Goal: Task Accomplishment & Management: Use online tool/utility

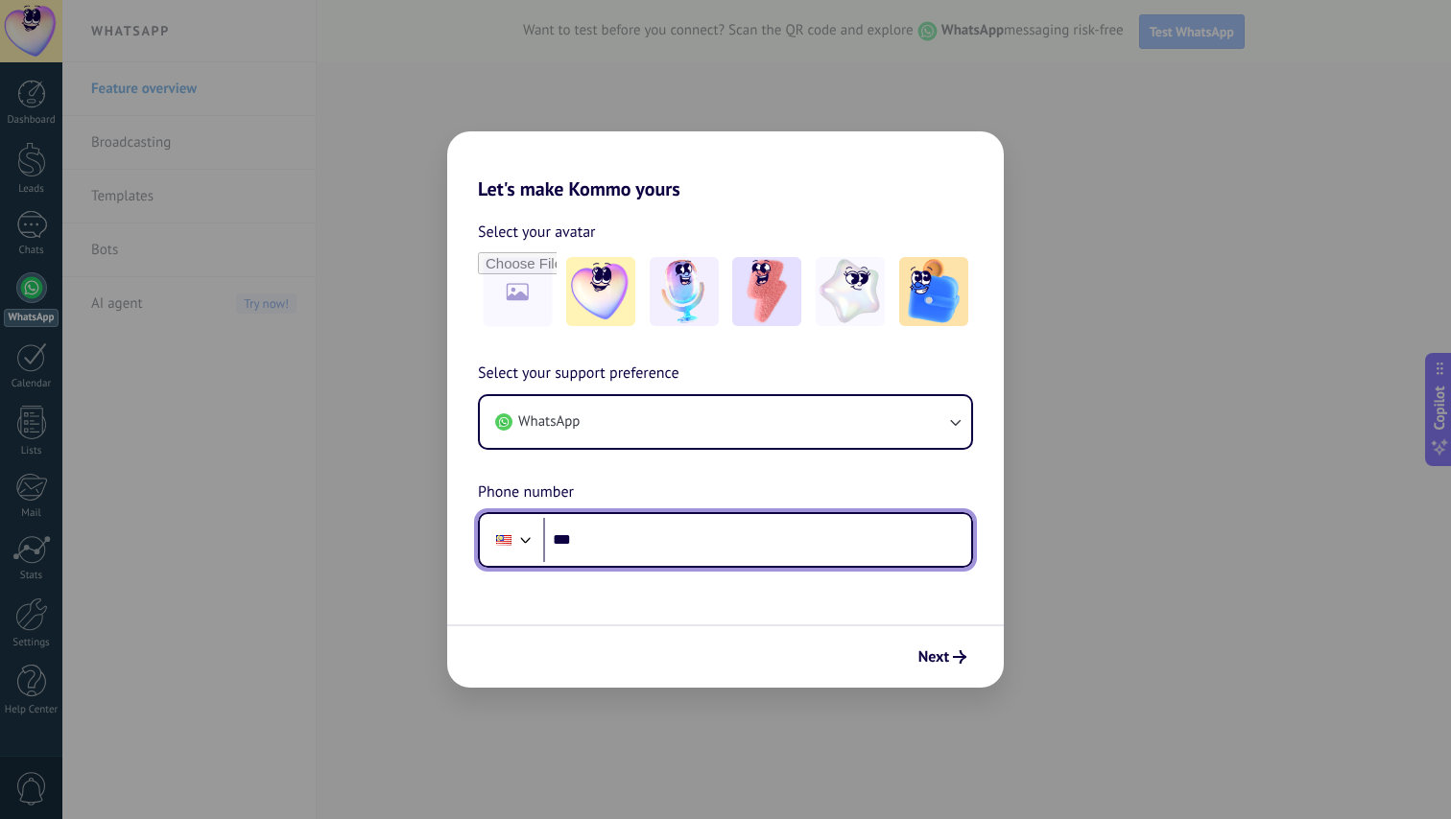
click at [651, 542] on input "***" at bounding box center [757, 540] width 428 height 44
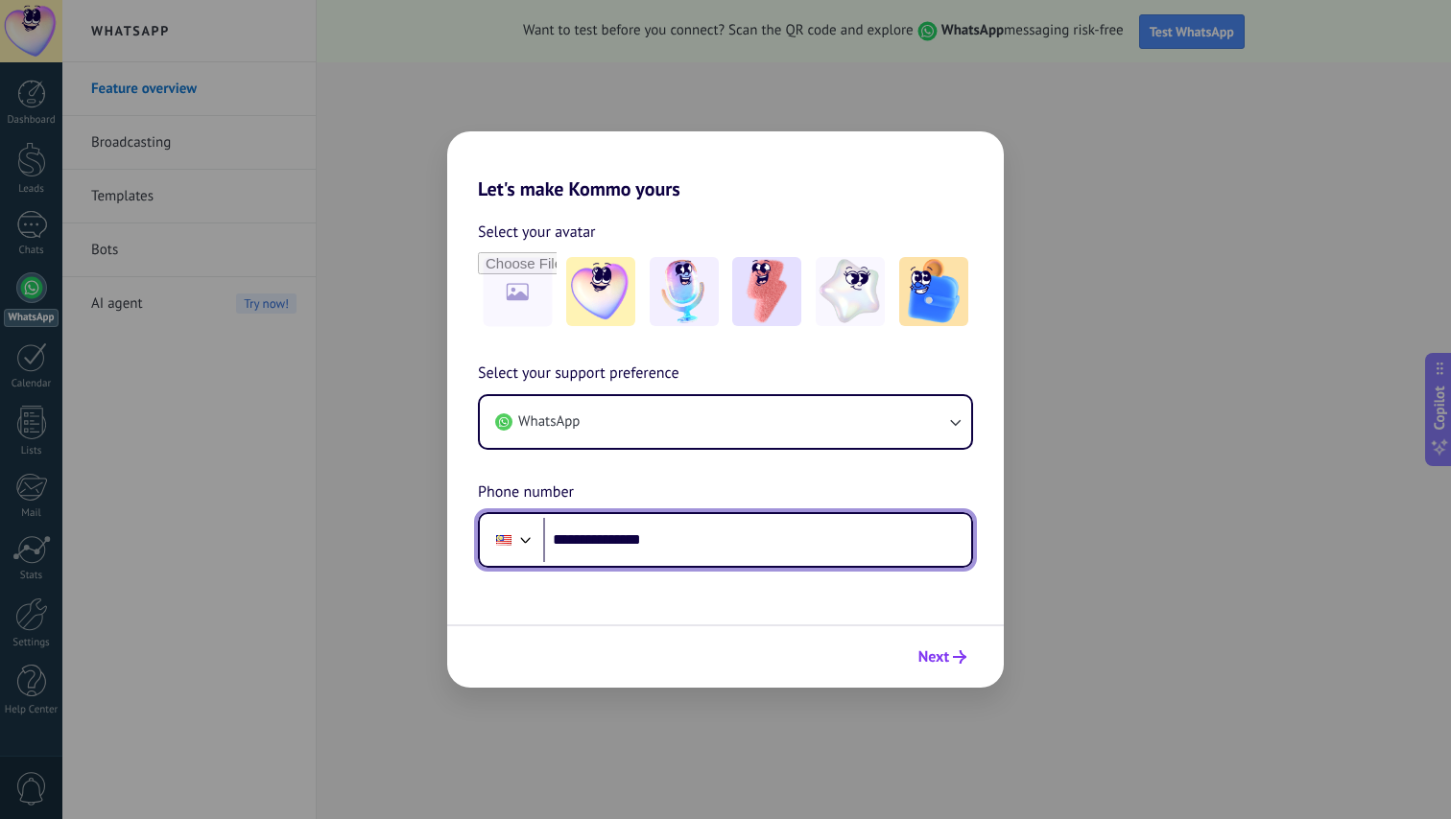
type input "**********"
click at [956, 660] on icon "submit" at bounding box center [959, 657] width 13 height 13
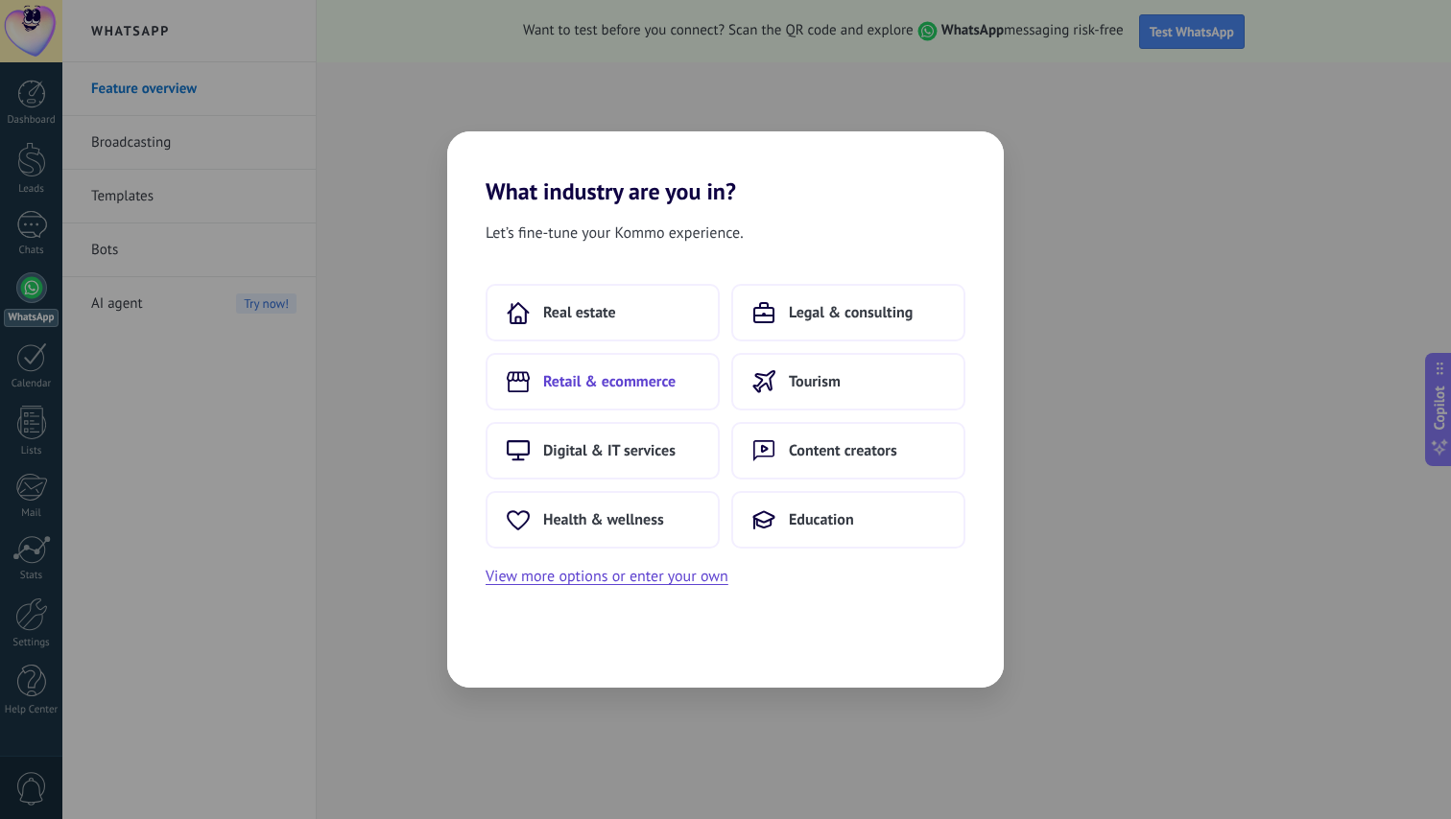
click at [600, 390] on span "Retail & ecommerce" at bounding box center [609, 381] width 132 height 19
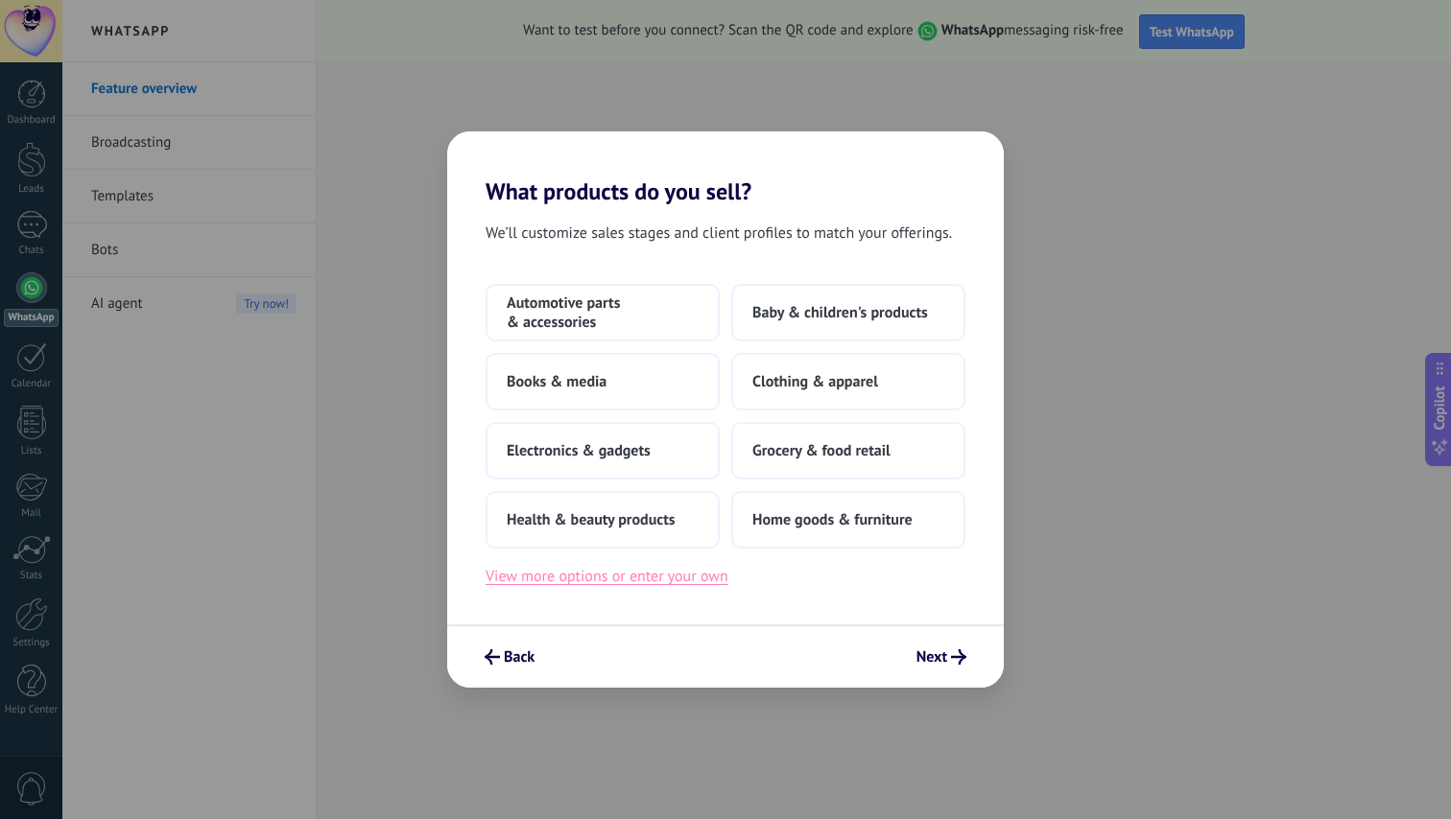
click at [664, 578] on button "View more options or enter your own" at bounding box center [606, 576] width 243 height 25
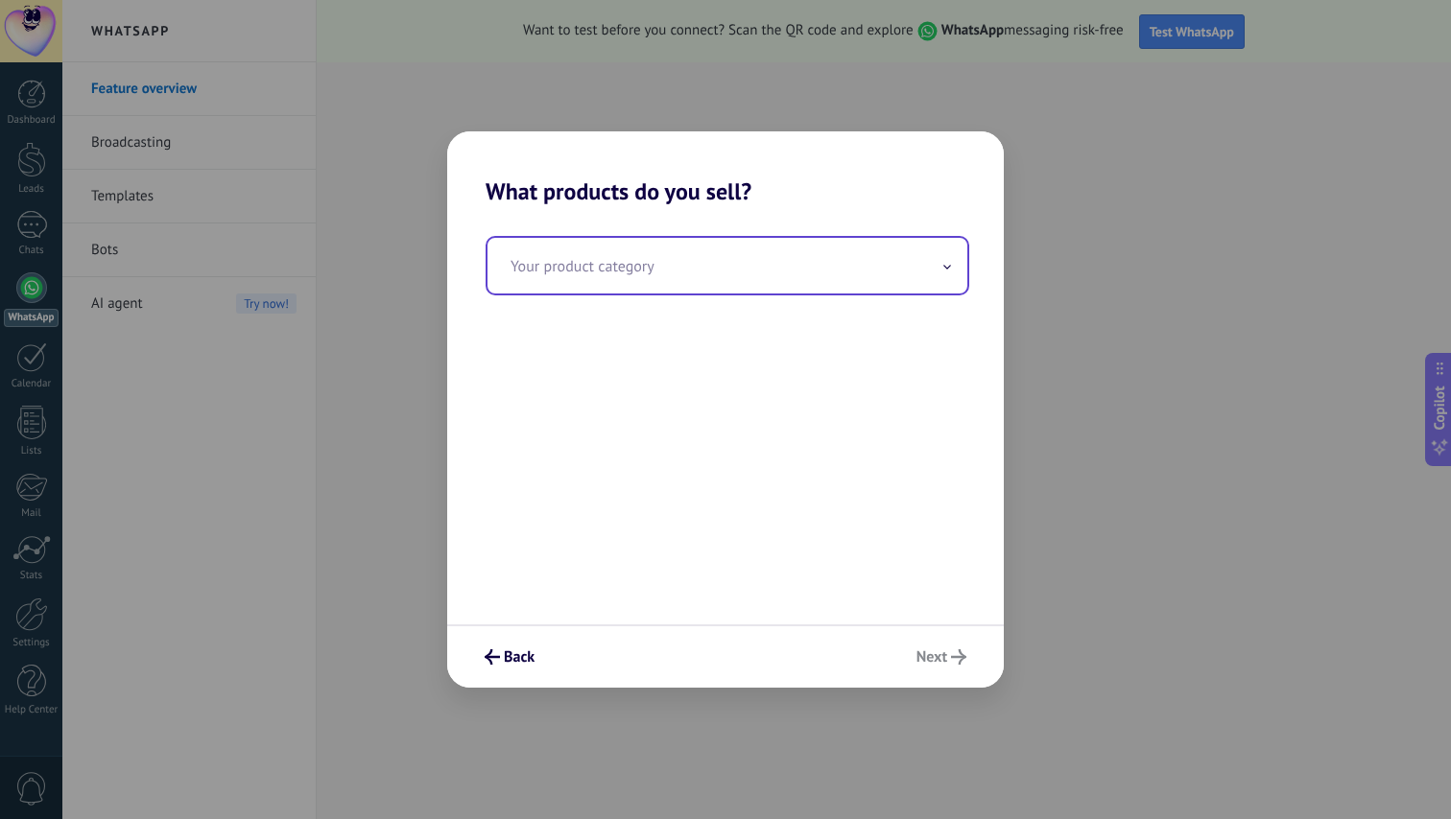
click at [859, 283] on input "text" at bounding box center [727, 266] width 480 height 56
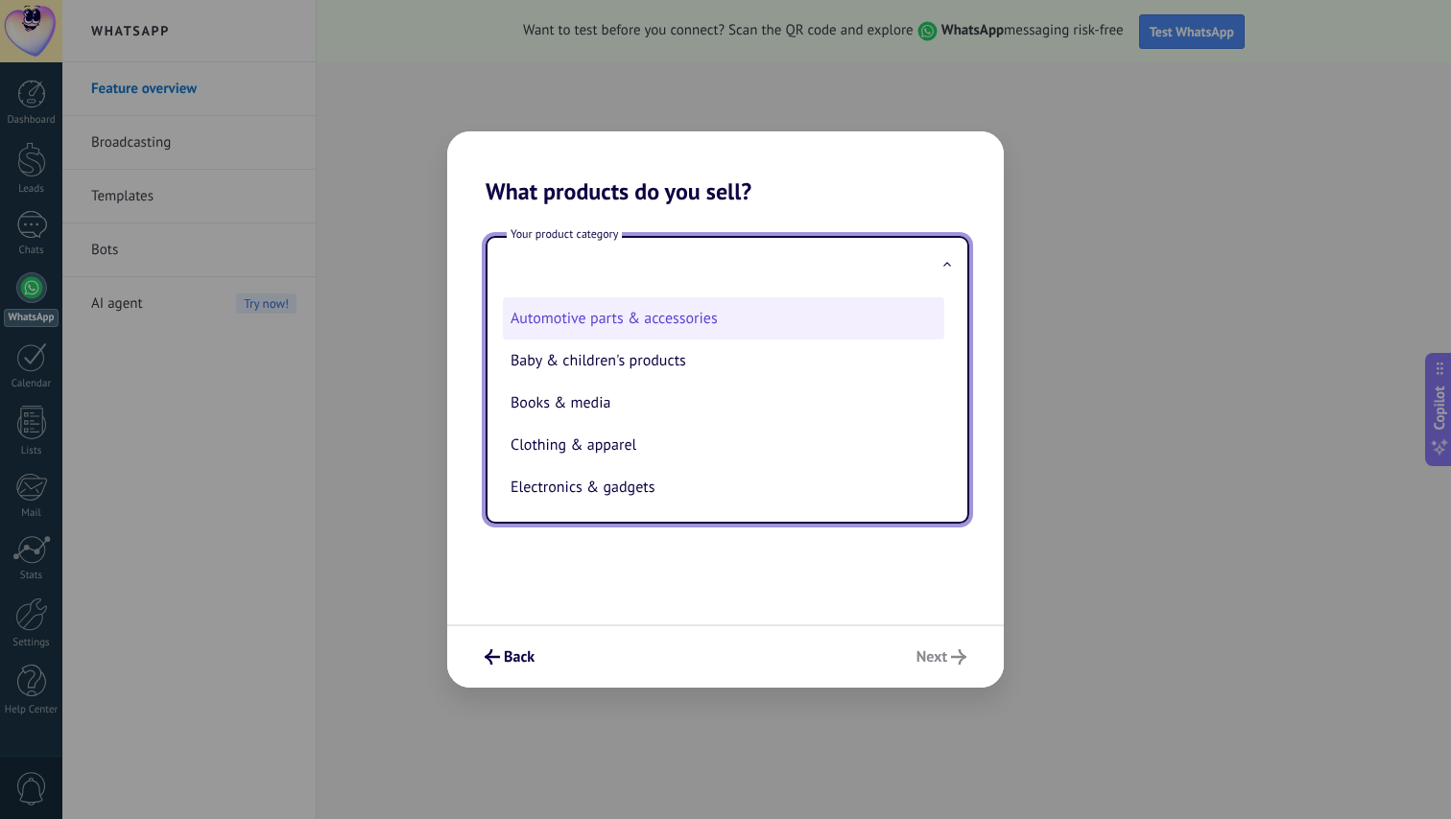
click at [689, 324] on li "Automotive parts & accessories" at bounding box center [723, 318] width 441 height 42
type input "**********"
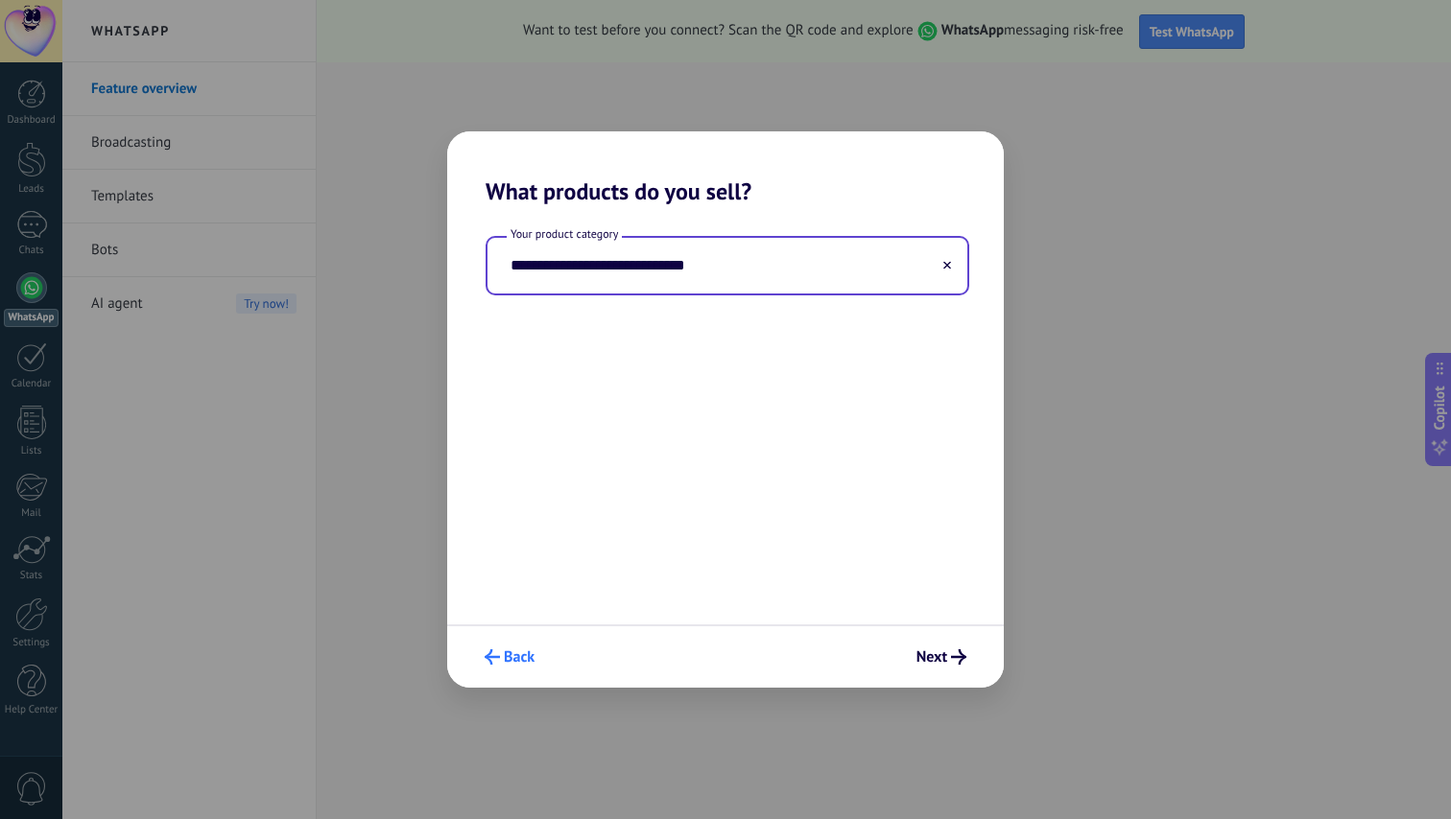
click at [517, 657] on span "Back" at bounding box center [519, 657] width 31 height 13
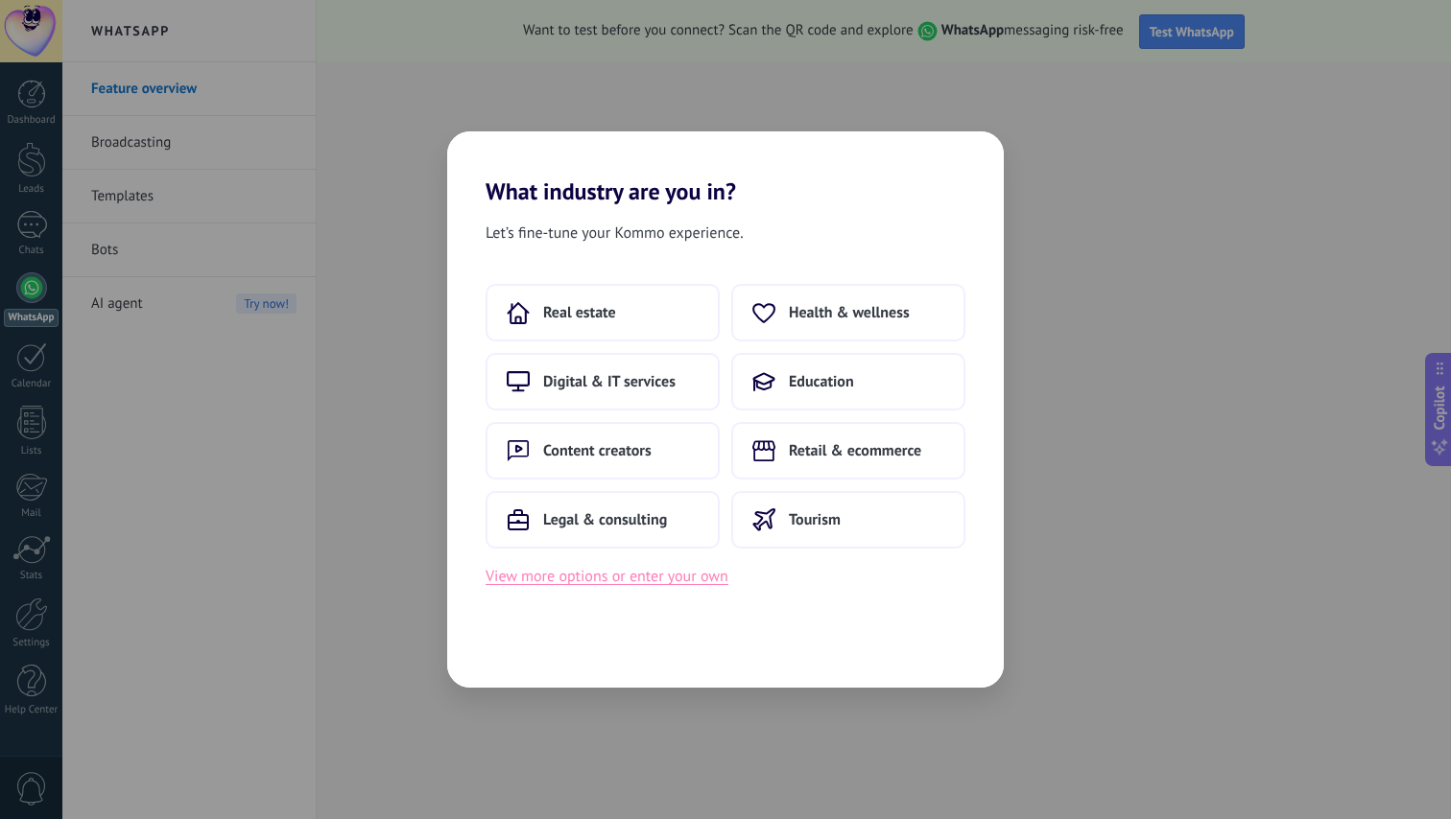
click at [634, 588] on button "View more options or enter your own" at bounding box center [606, 576] width 243 height 25
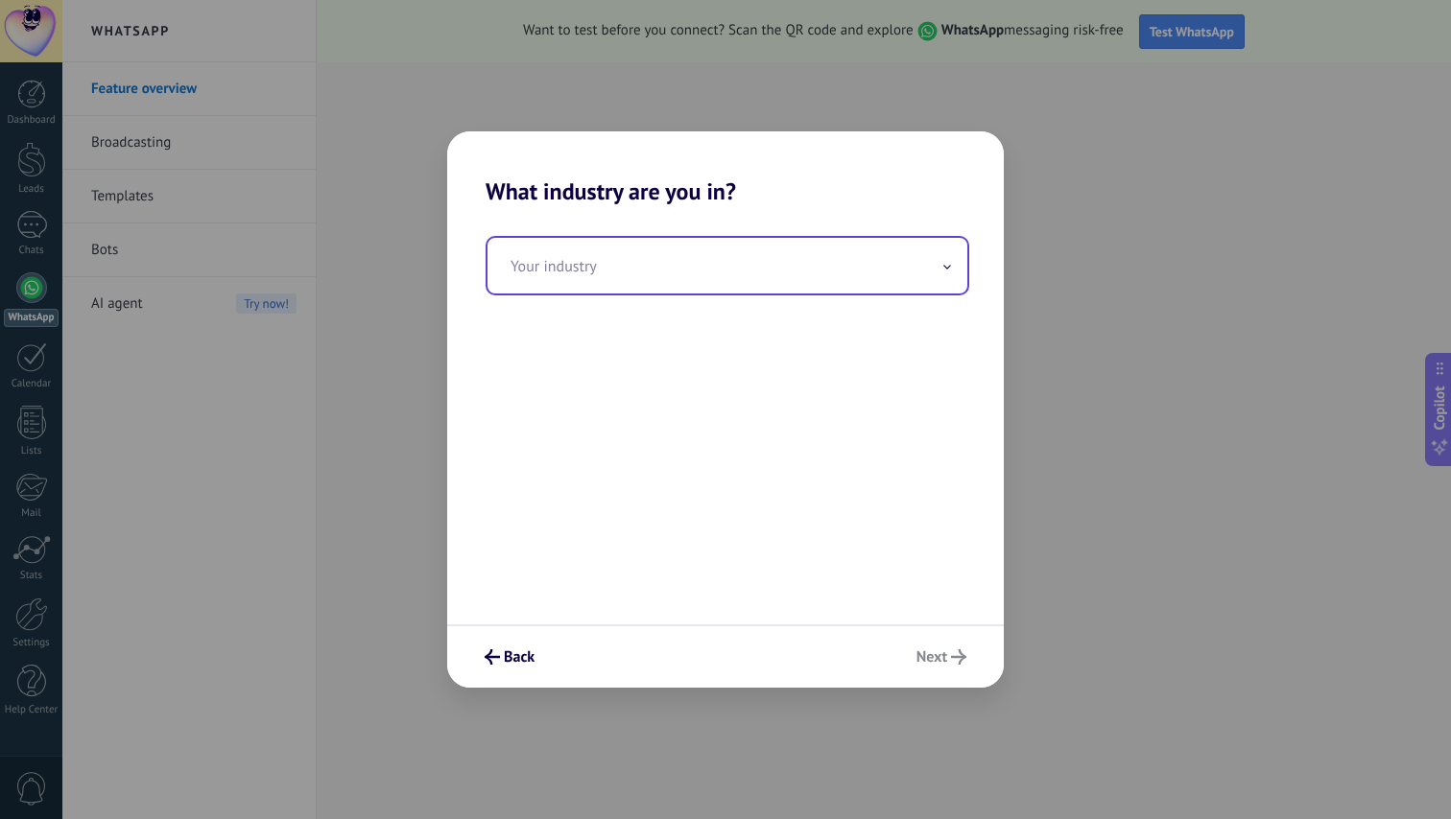
click at [832, 292] on input "text" at bounding box center [727, 266] width 480 height 56
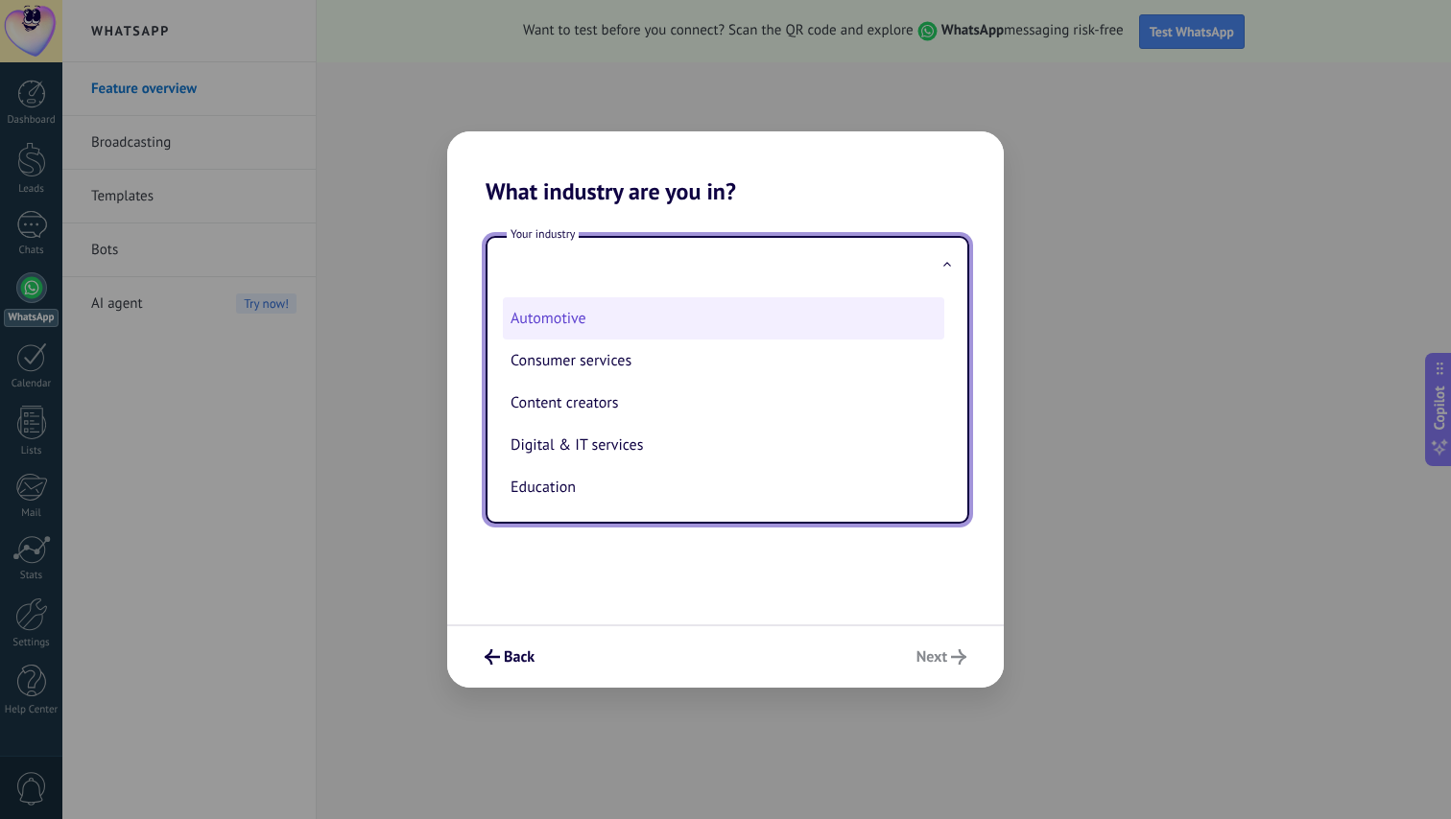
click at [576, 321] on li "Automotive" at bounding box center [723, 318] width 441 height 42
type input "**********"
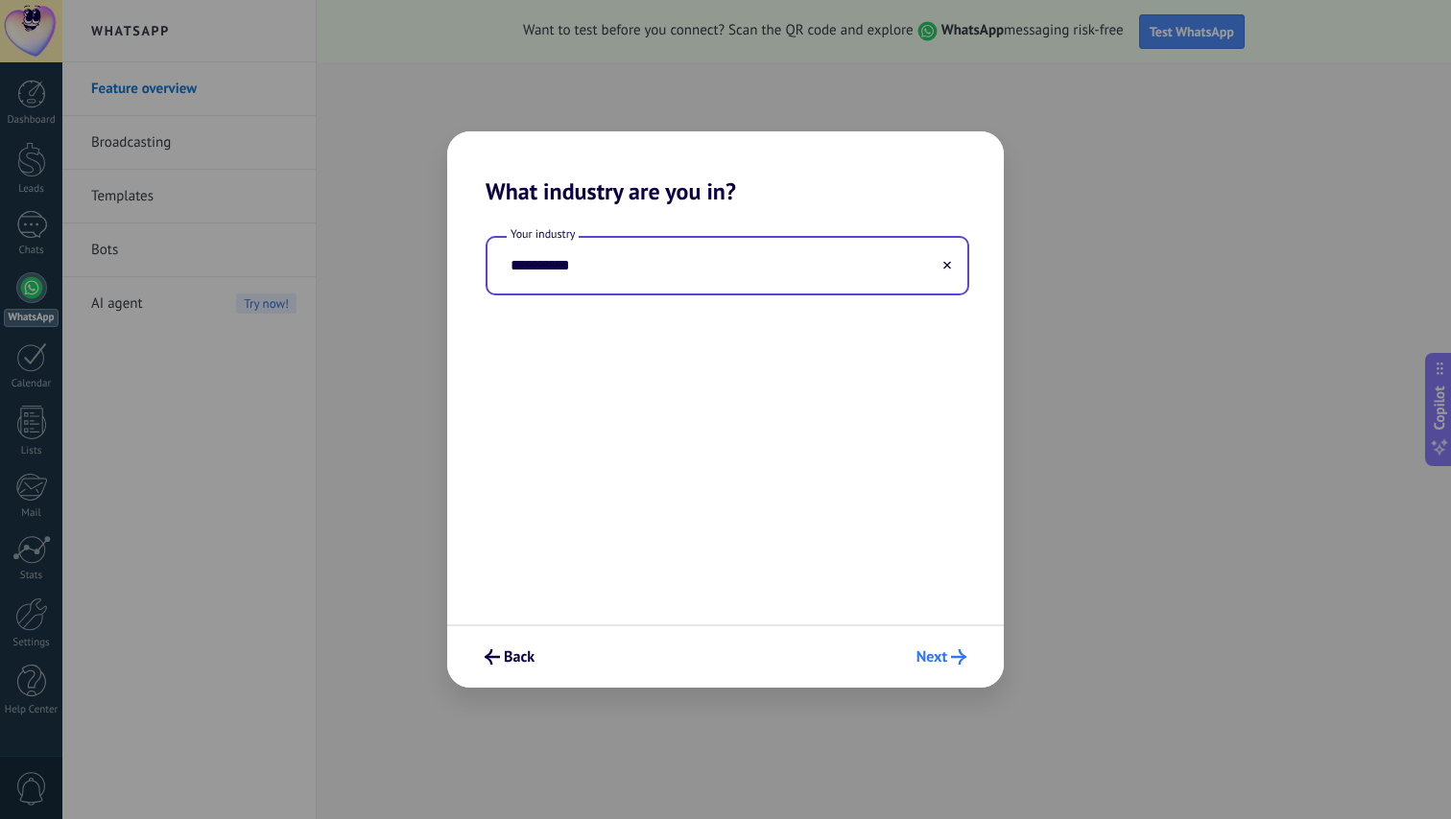
click at [935, 651] on span "Next" at bounding box center [931, 657] width 31 height 13
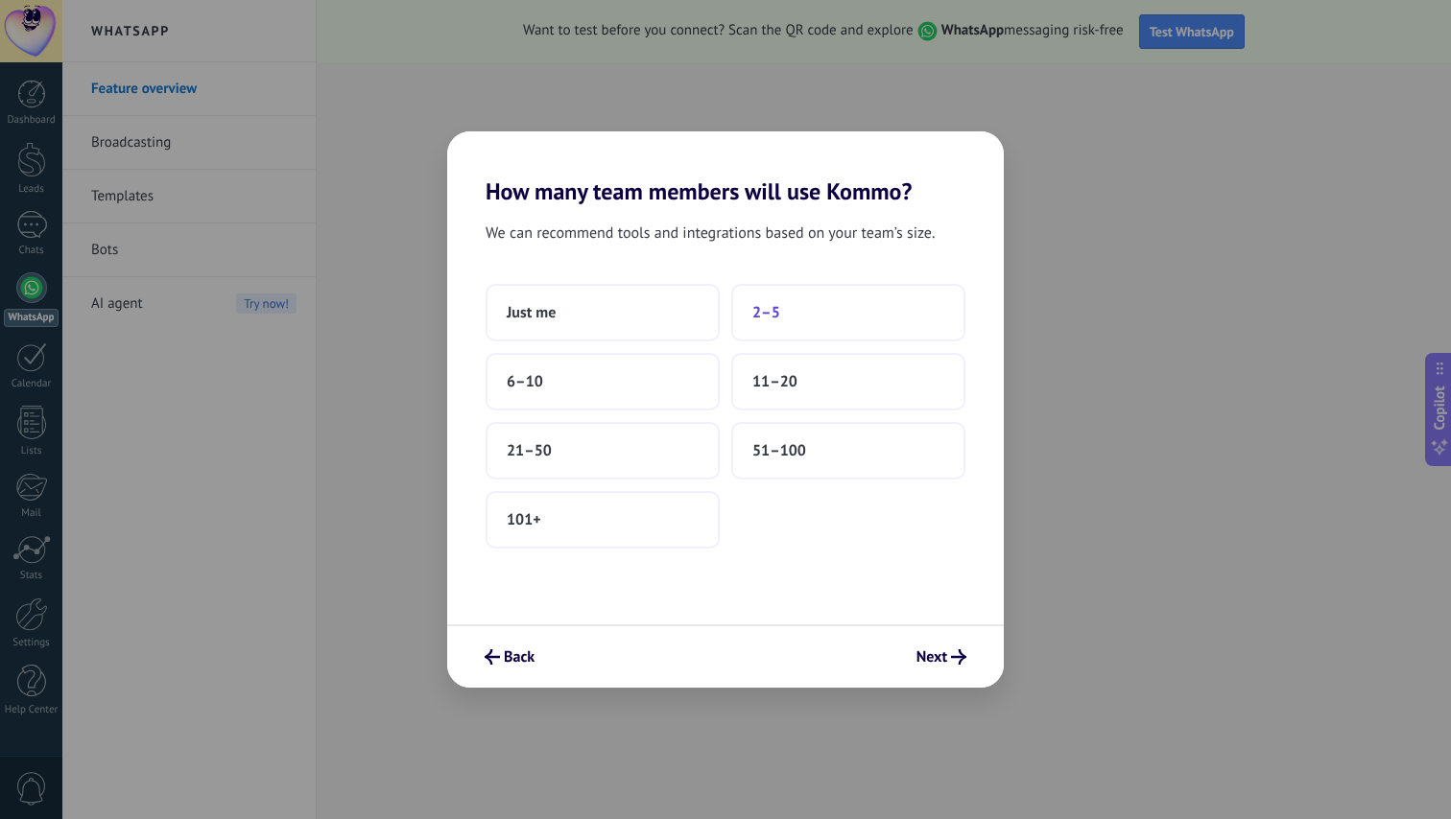
click at [812, 313] on button "2–5" at bounding box center [848, 313] width 234 height 58
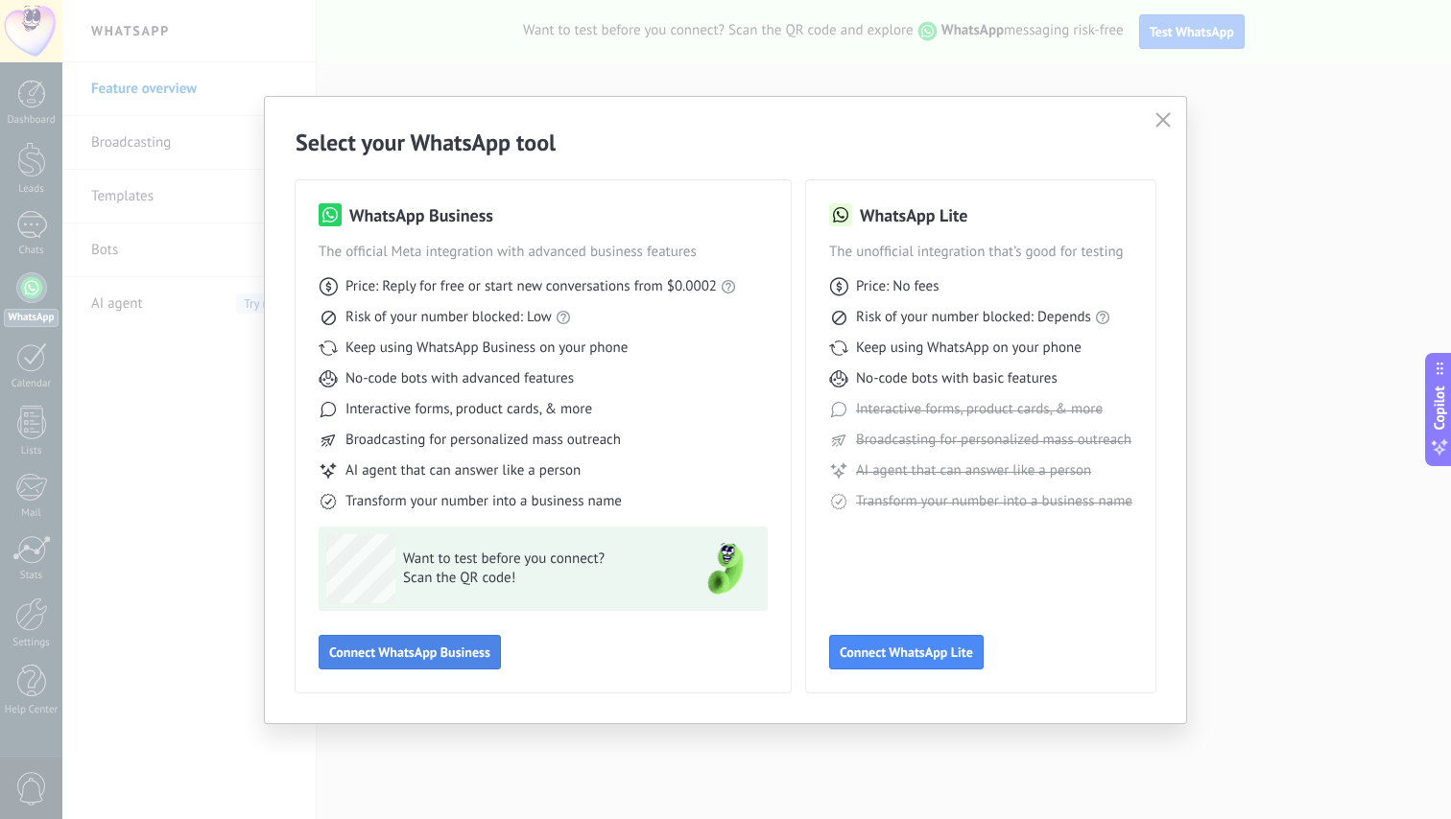
click at [454, 654] on span "Connect WhatsApp Business" at bounding box center [409, 652] width 161 height 13
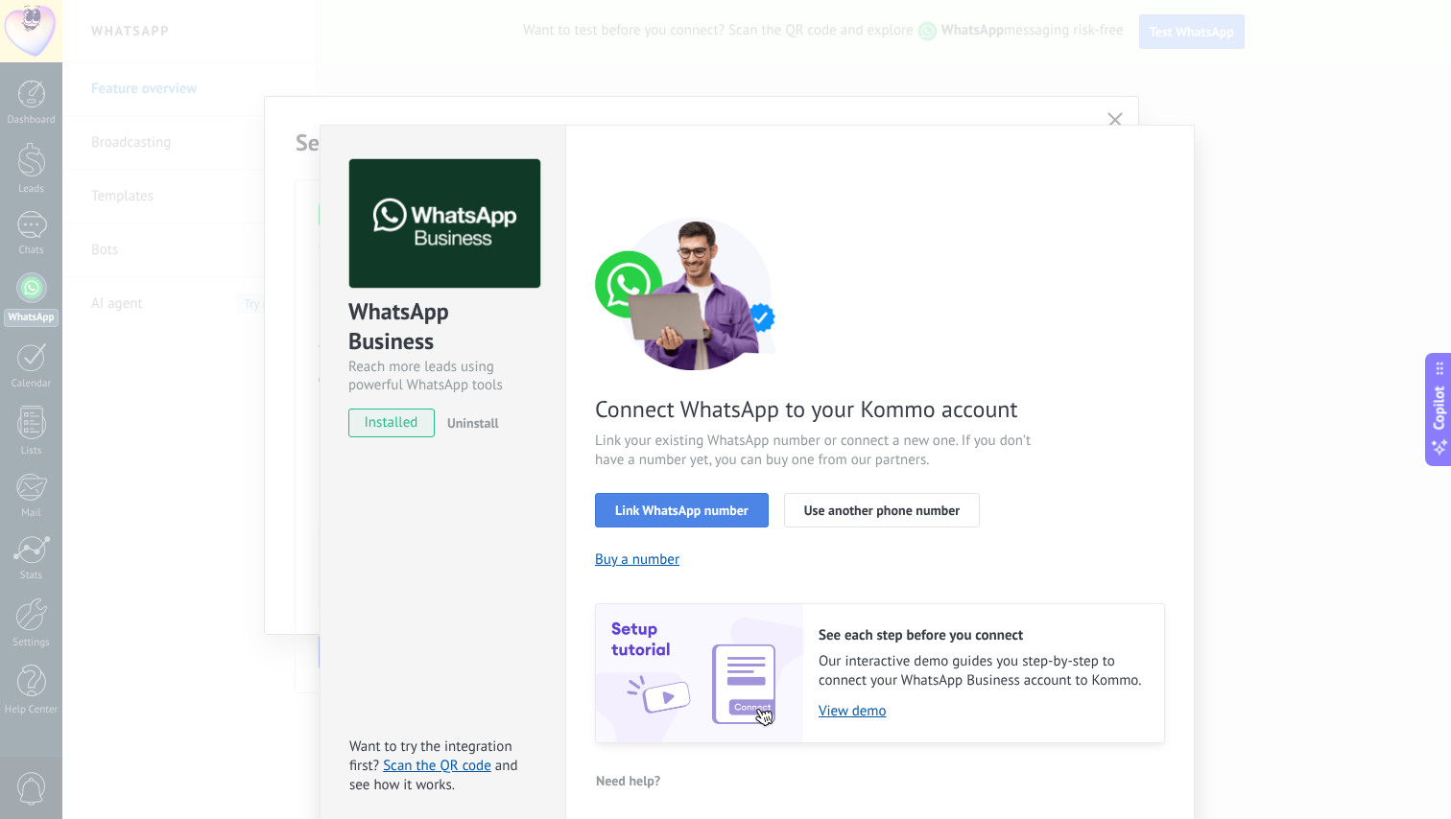
click at [743, 507] on span "Link WhatsApp number" at bounding box center [681, 510] width 133 height 13
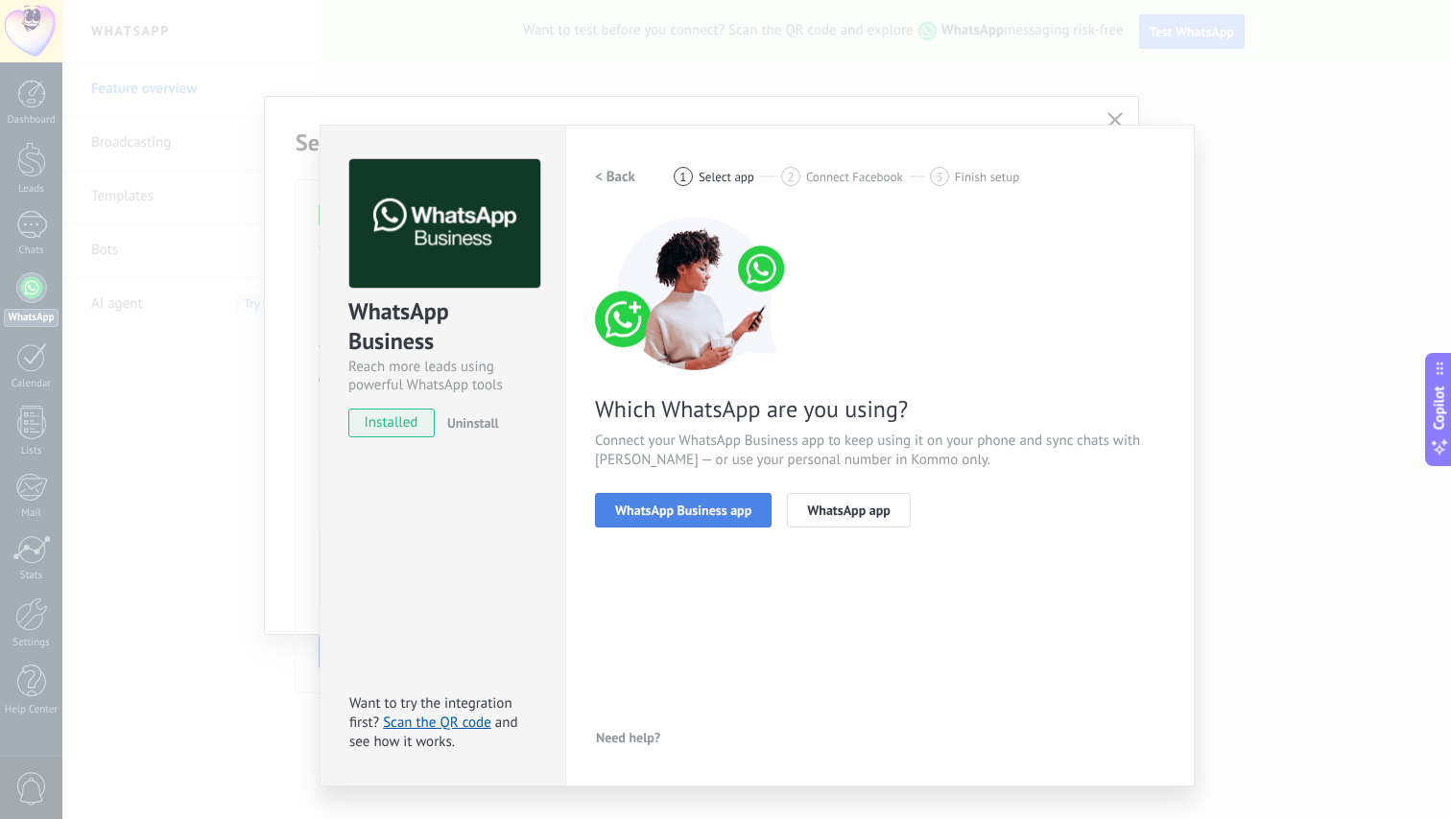
click at [732, 512] on span "WhatsApp Business app" at bounding box center [683, 510] width 136 height 13
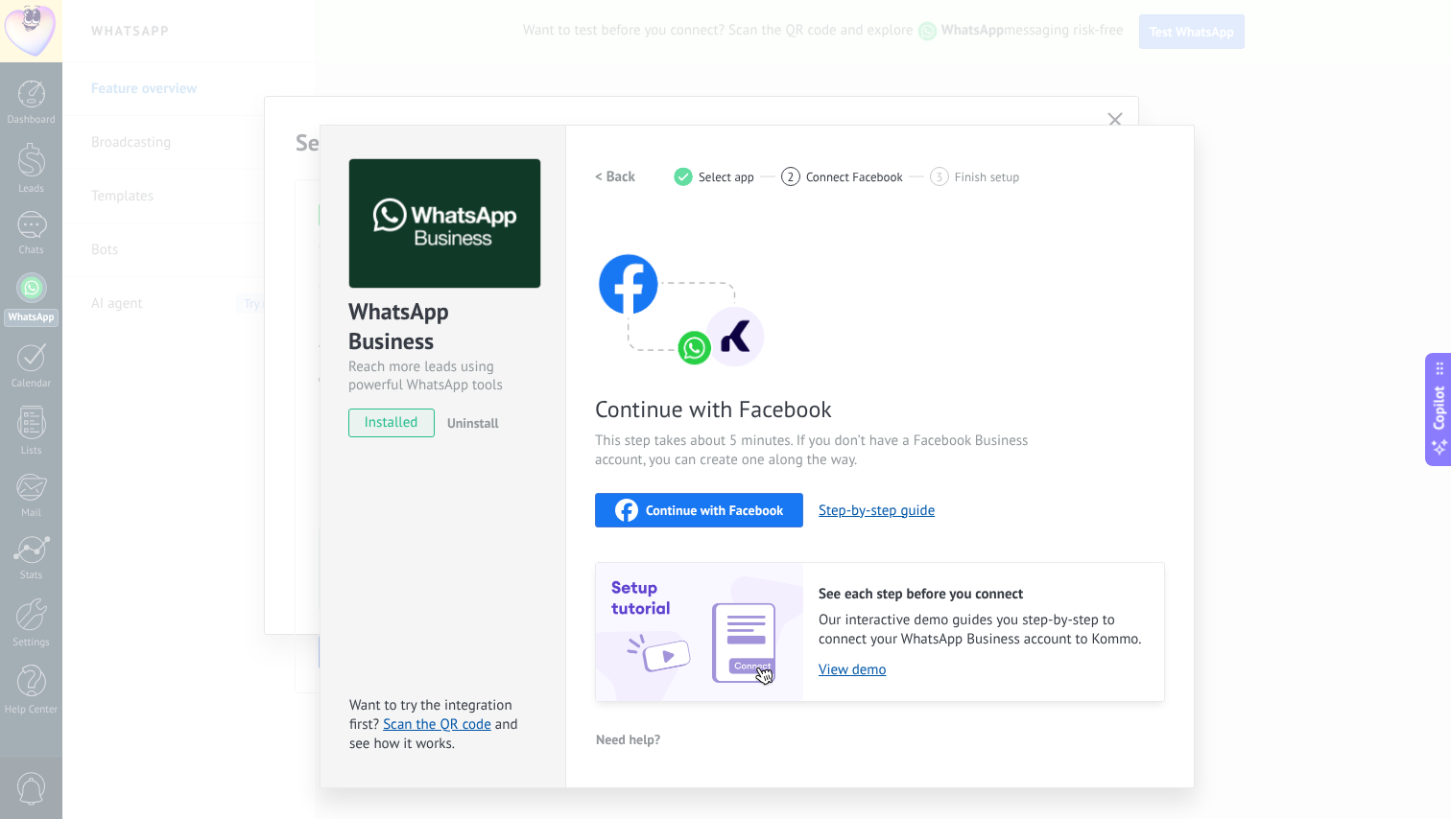
click at [770, 504] on span "Continue with Facebook" at bounding box center [714, 510] width 137 height 13
click at [703, 505] on span "Continue with Facebook" at bounding box center [714, 510] width 137 height 13
click at [1315, 137] on div "WhatsApp Business Reach more leads using powerful WhatsApp tools installed Unin…" at bounding box center [756, 409] width 1388 height 819
